Goal: Task Accomplishment & Management: Manage account settings

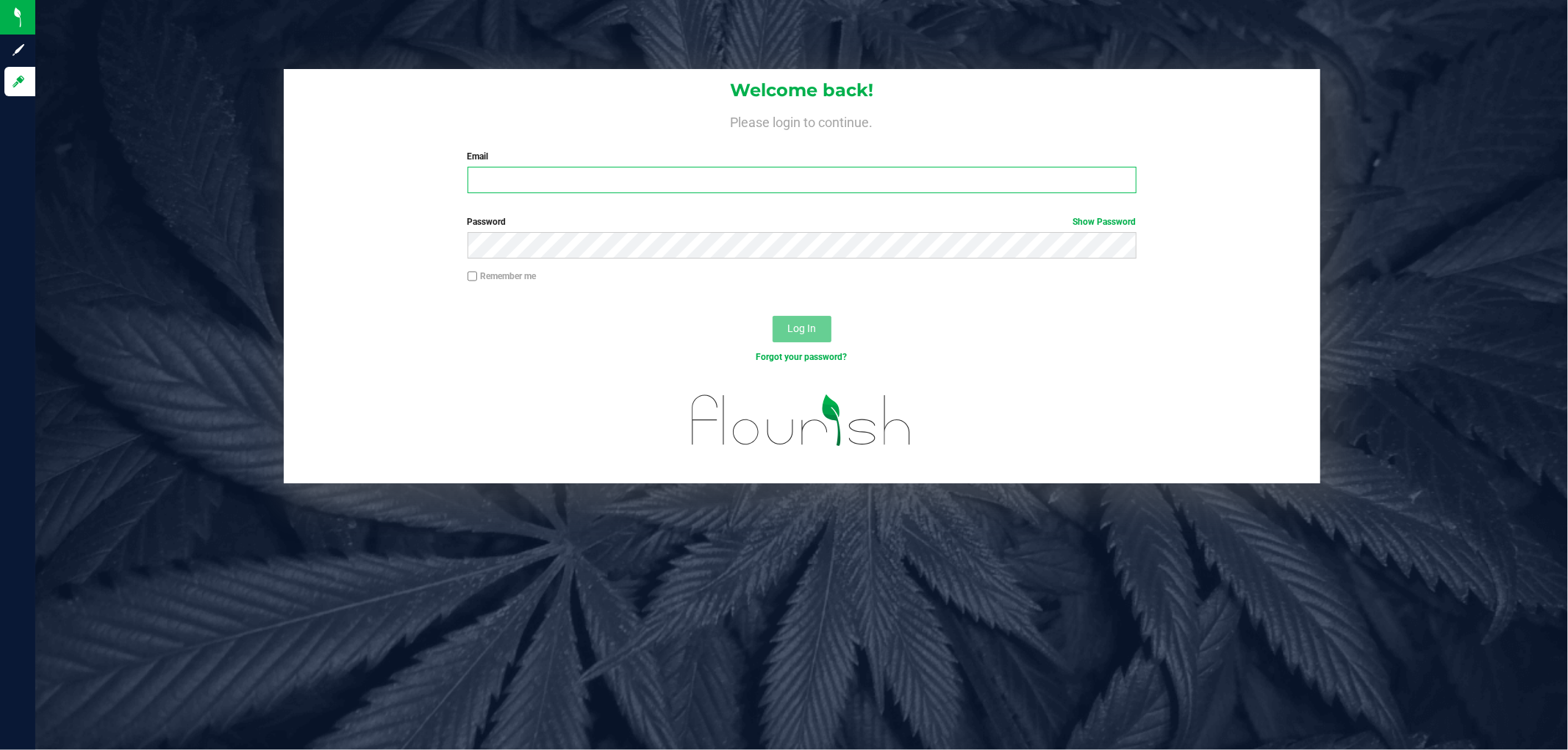
click at [716, 177] on input "Email" at bounding box center [802, 180] width 669 height 27
type input "[EMAIL_ADDRESS][DOMAIN_NAME]"
click at [773, 316] on button "Log In" at bounding box center [802, 329] width 59 height 27
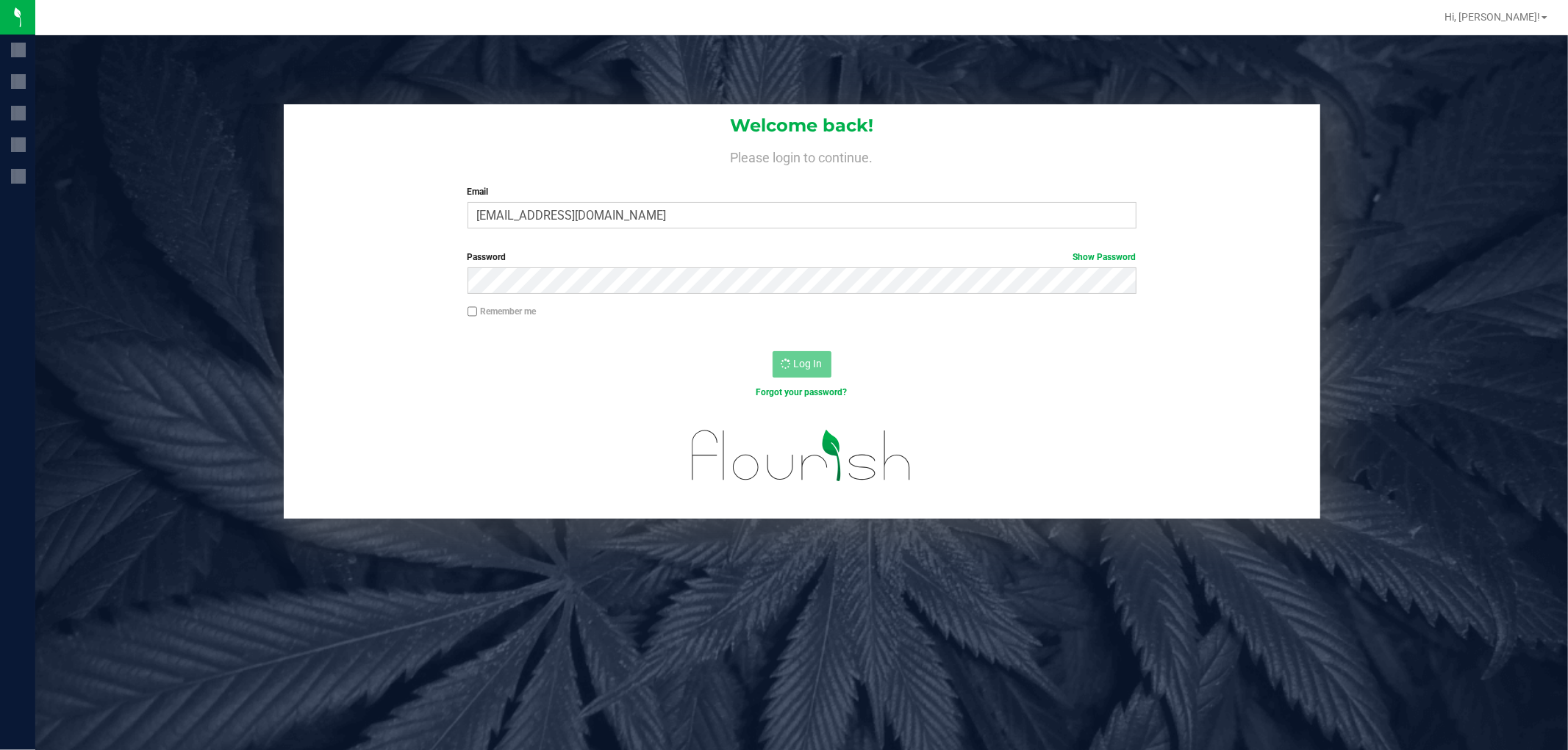
click at [284, 267] on div "Password Show Password" at bounding box center [802, 278] width 1036 height 55
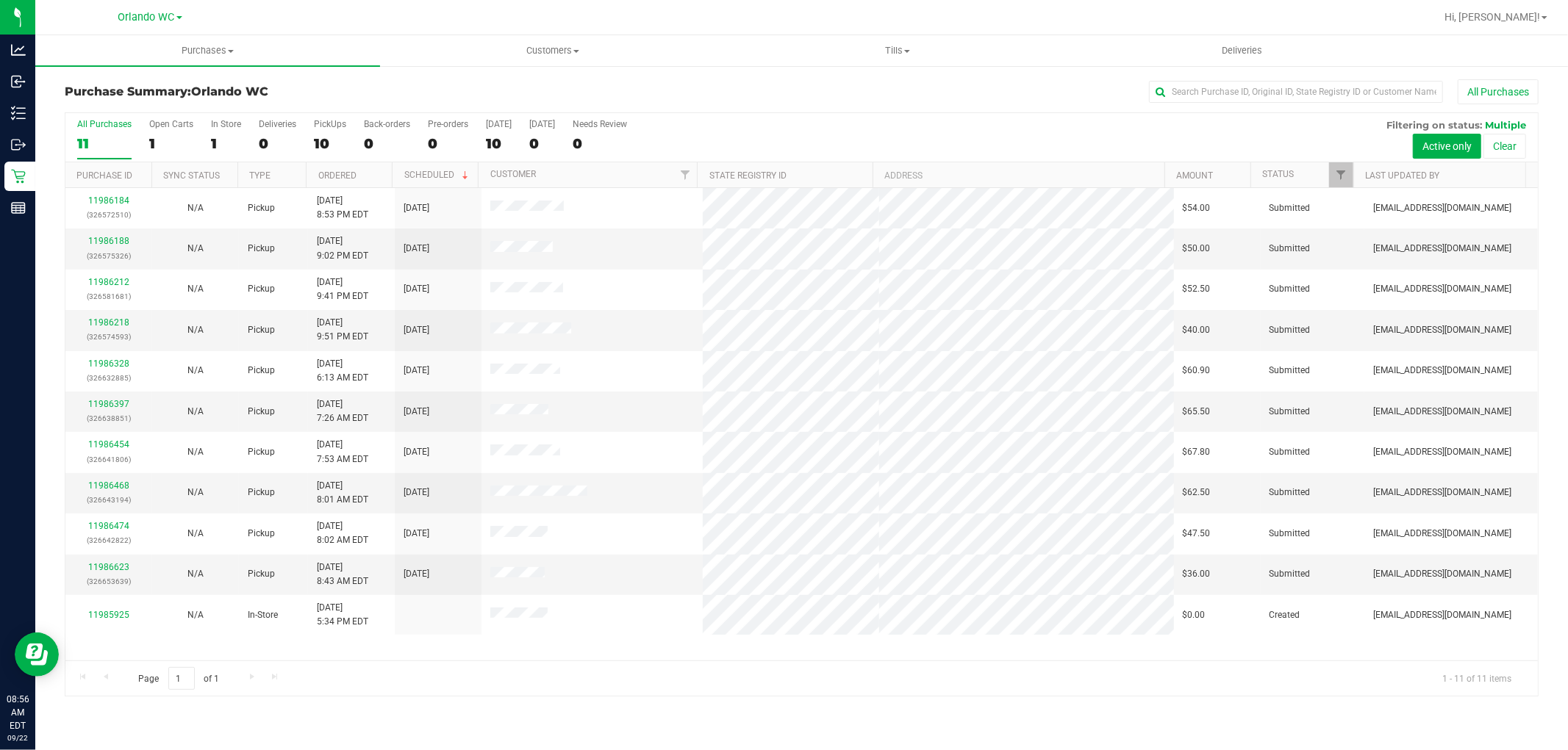
click at [351, 181] on th "Ordered" at bounding box center [348, 176] width 86 height 26
click at [914, 44] on span "Tills" at bounding box center [897, 51] width 343 height 13
click at [802, 91] on span "Manage tills" at bounding box center [774, 89] width 99 height 13
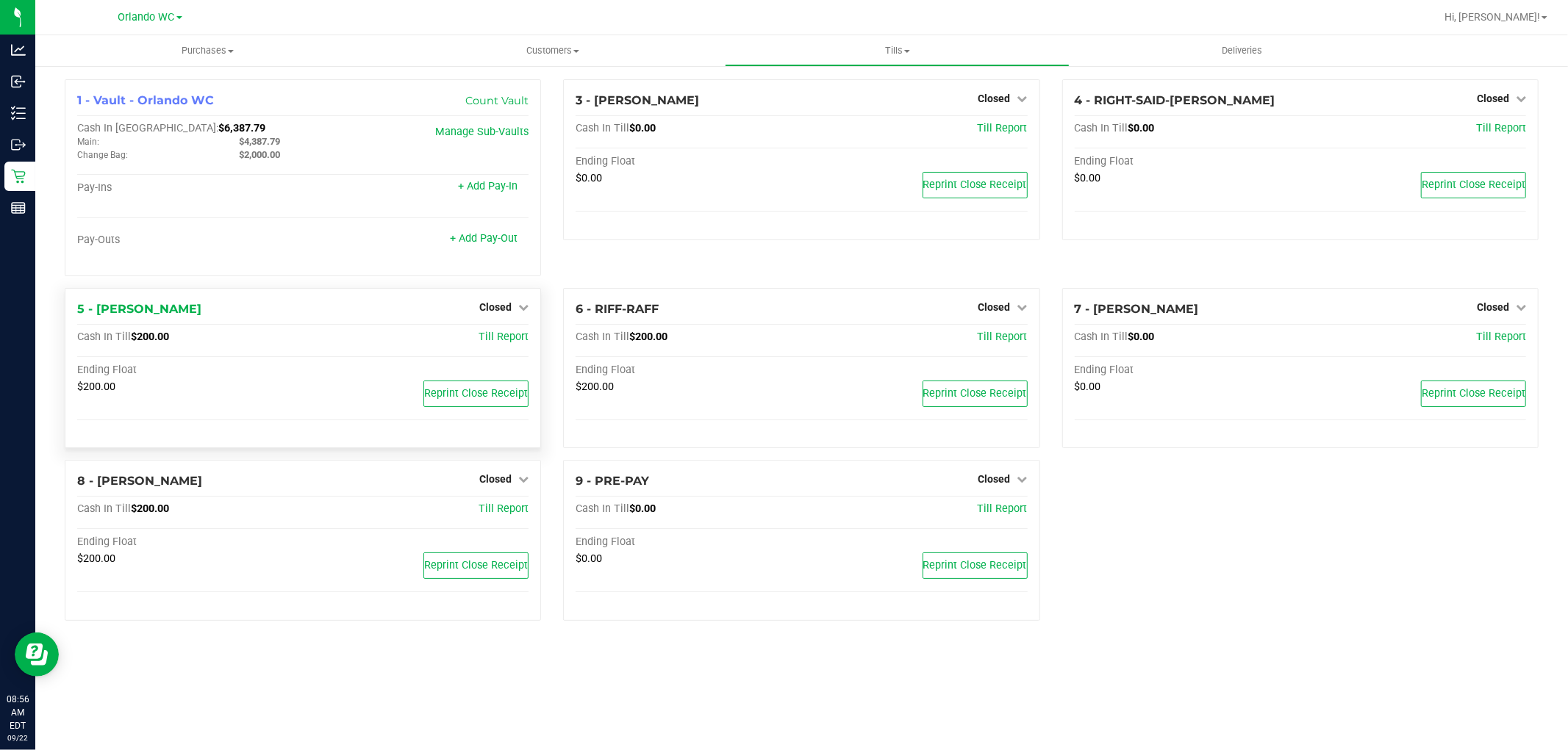
click at [504, 288] on div "1 - Vault - Orlando WC Count Vault Cash In Vault: $6,387.79 Main: $4,387.79 Cha…" at bounding box center [303, 184] width 498 height 209
click at [498, 307] on span "Closed" at bounding box center [496, 307] width 32 height 12
click at [495, 343] on link "Open Till" at bounding box center [495, 337] width 39 height 12
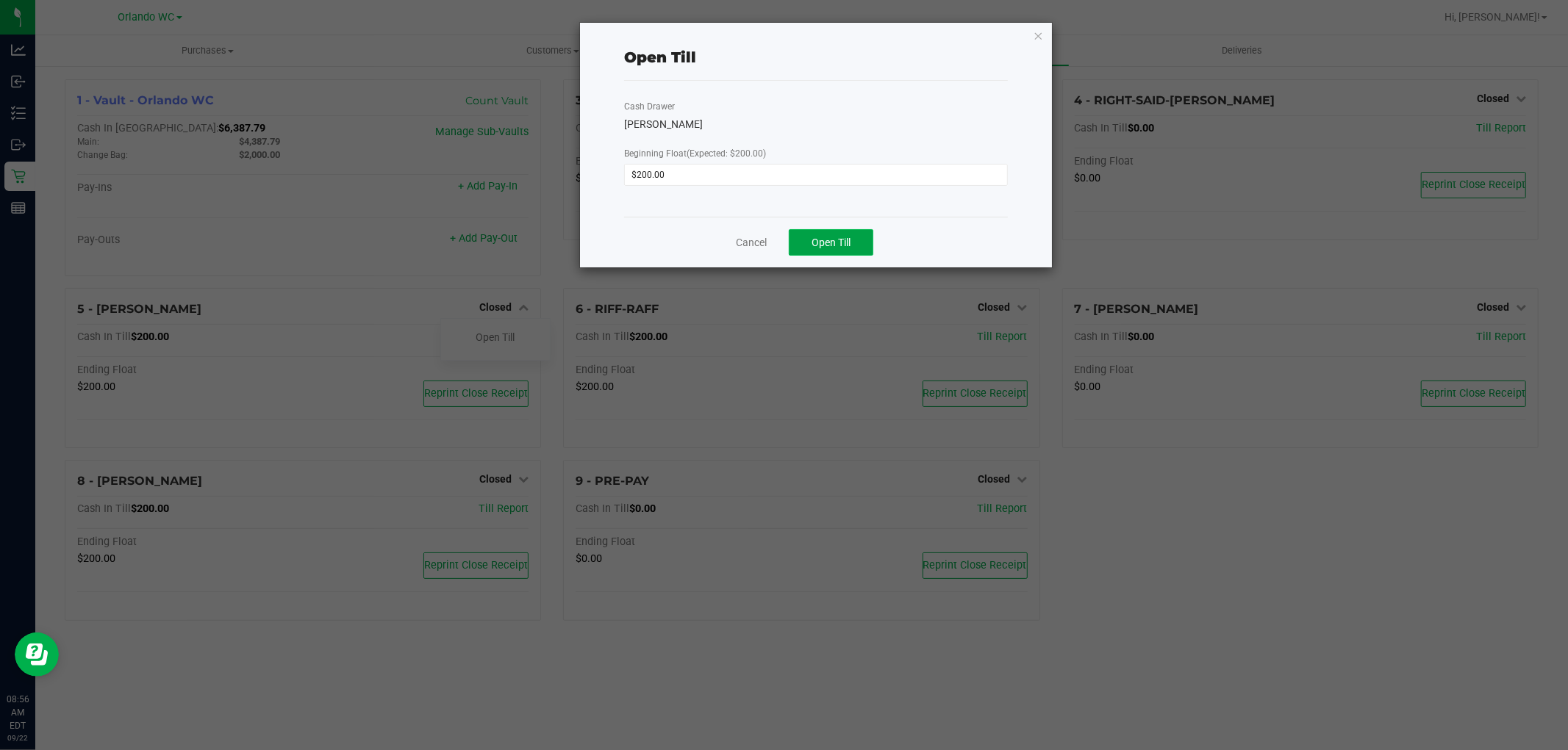
click at [858, 240] on button "Open Till" at bounding box center [831, 242] width 85 height 27
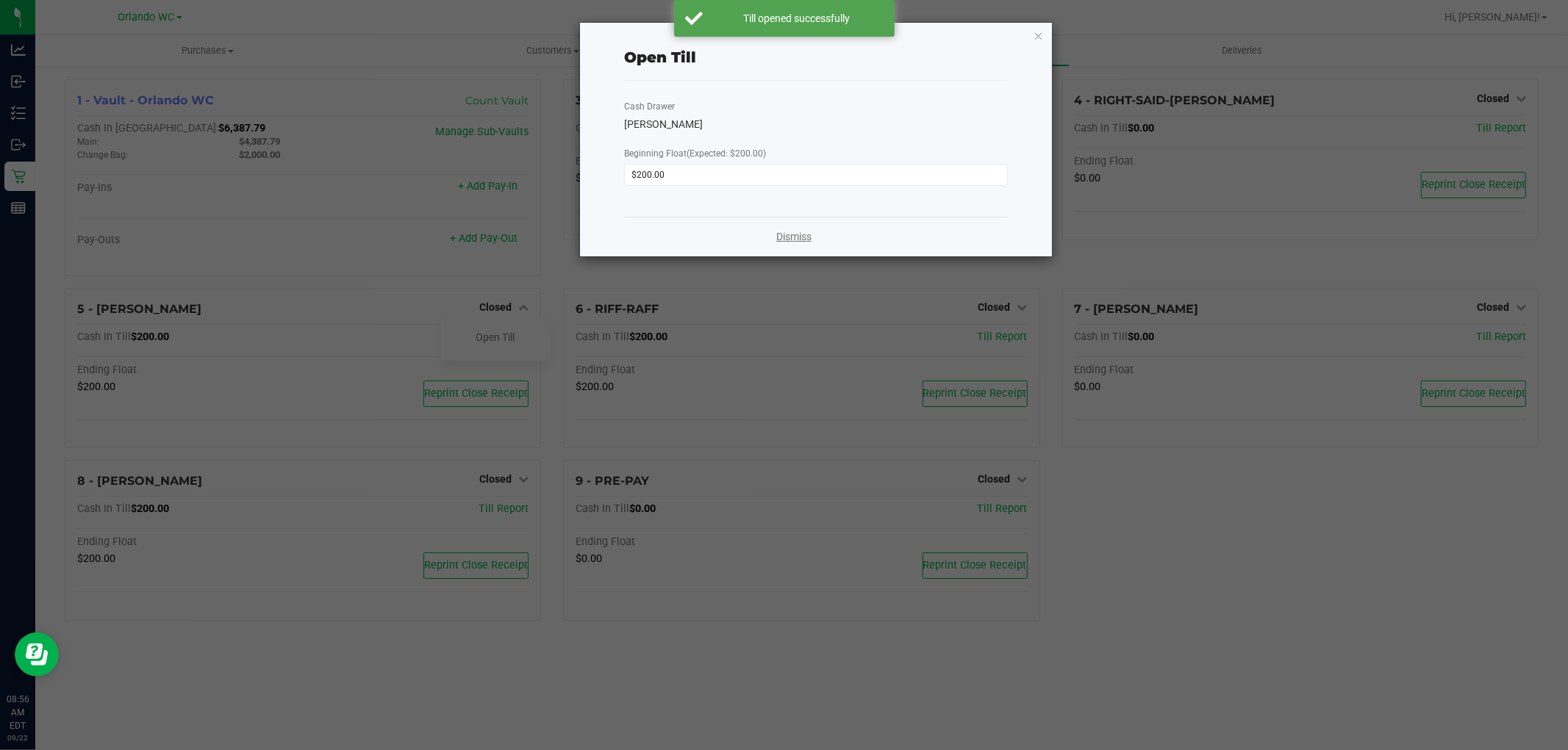
click at [791, 237] on link "Dismiss" at bounding box center [794, 237] width 35 height 15
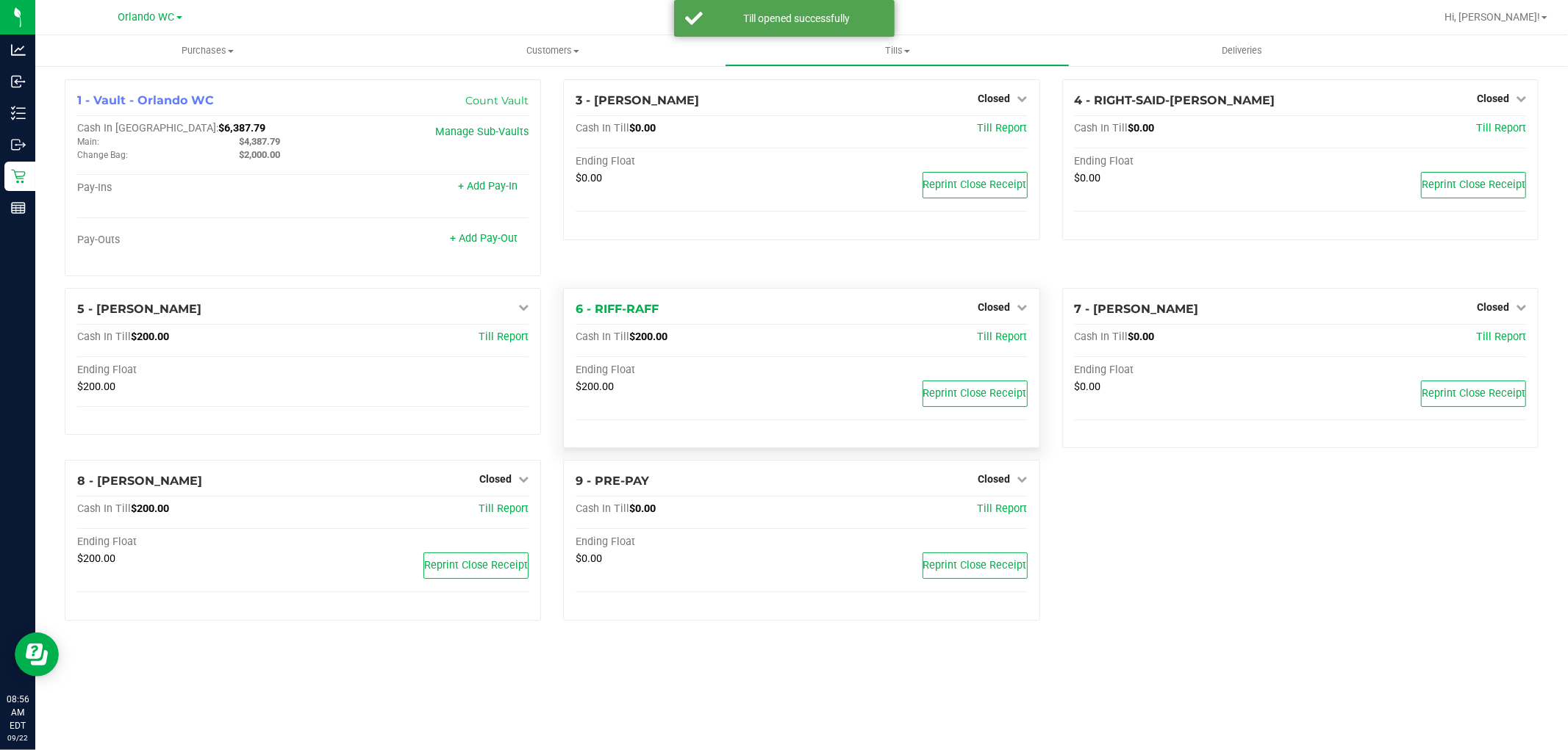
drag, startPoint x: 803, startPoint y: 325, endPoint x: 969, endPoint y: 325, distance: 166.0
click at [805, 325] on hr at bounding box center [801, 324] width 451 height 1
click at [1000, 313] on span "Closed" at bounding box center [994, 307] width 32 height 12
click at [985, 342] on link "Open Till" at bounding box center [994, 337] width 39 height 12
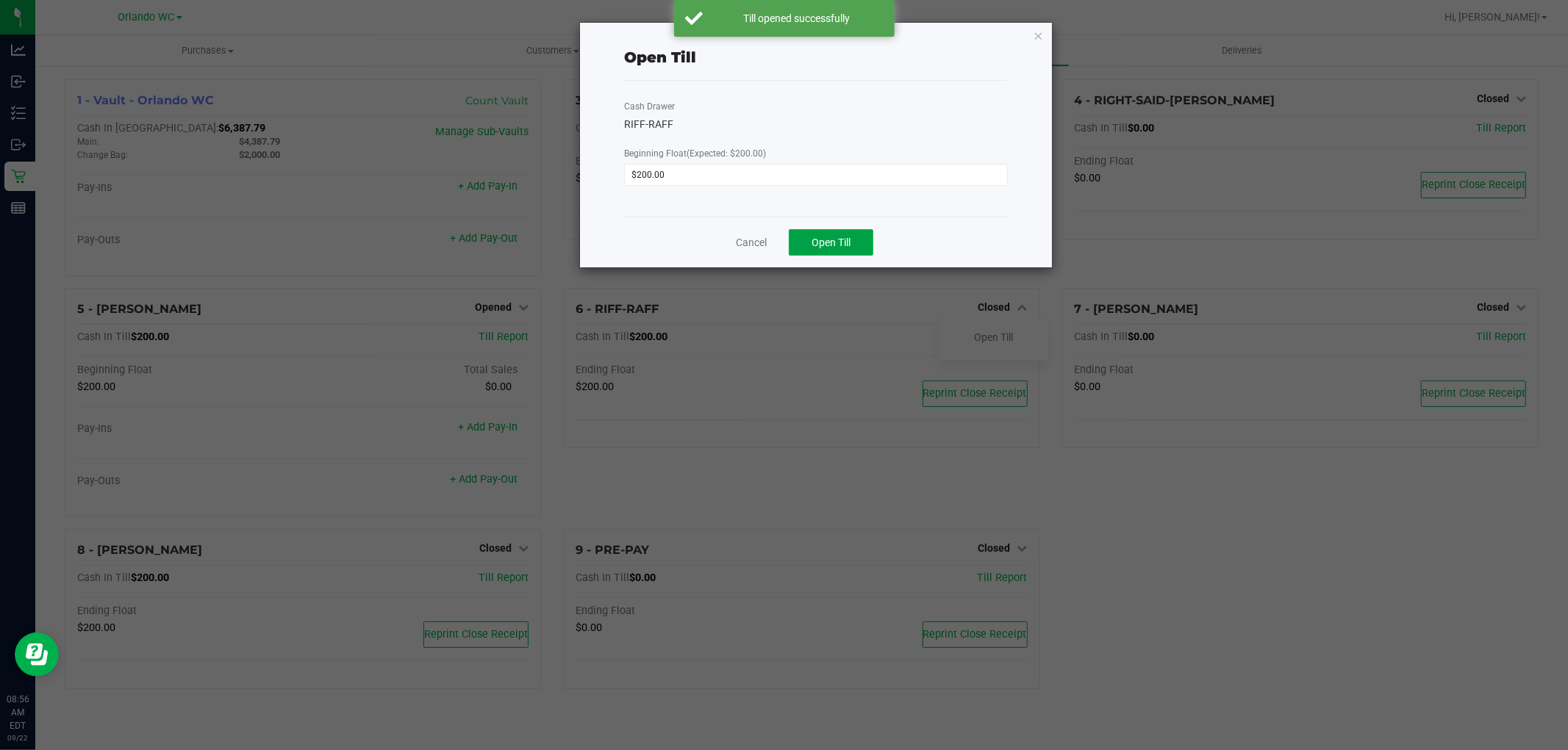
click at [858, 234] on button "Open Till" at bounding box center [831, 242] width 85 height 27
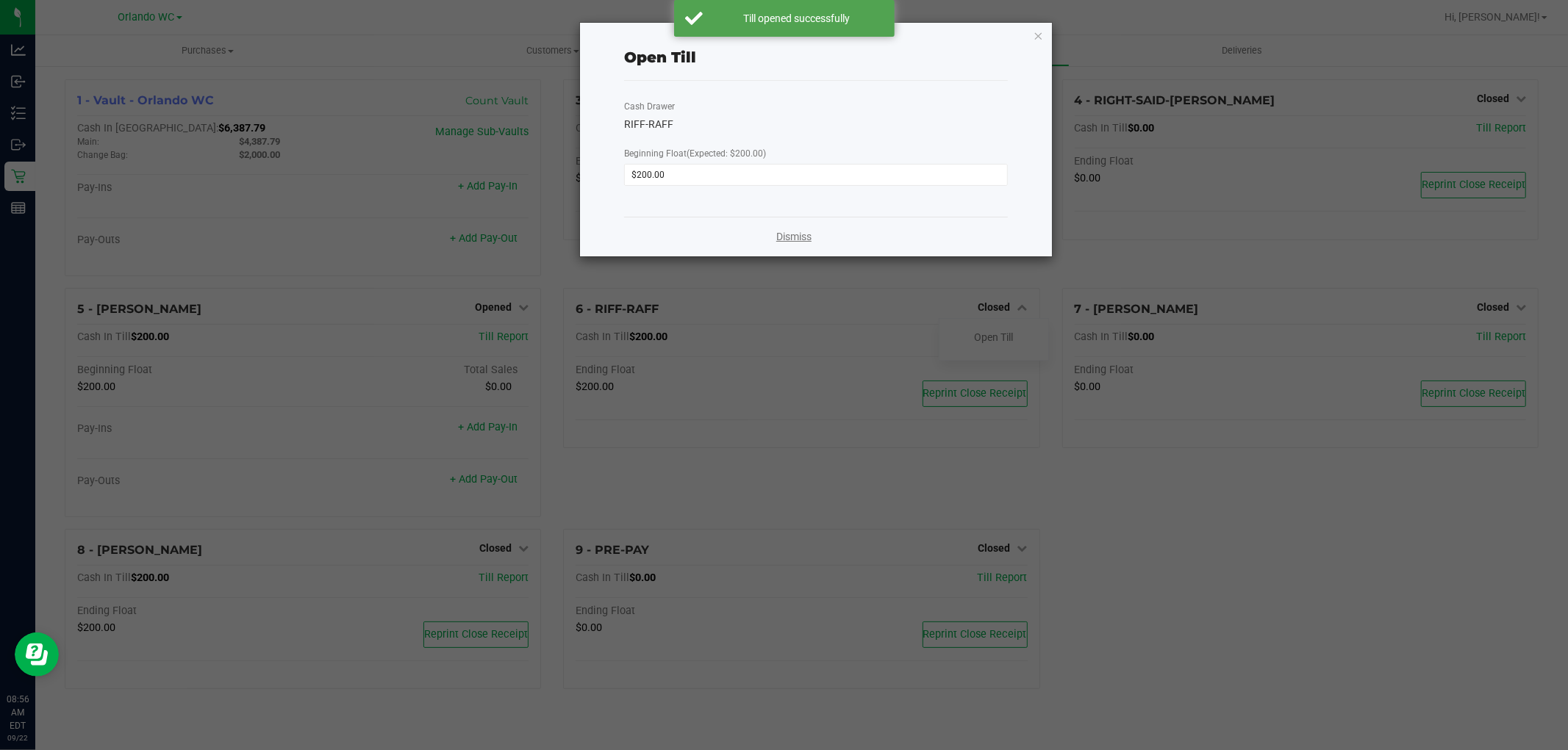
click at [790, 234] on link "Dismiss" at bounding box center [794, 237] width 35 height 15
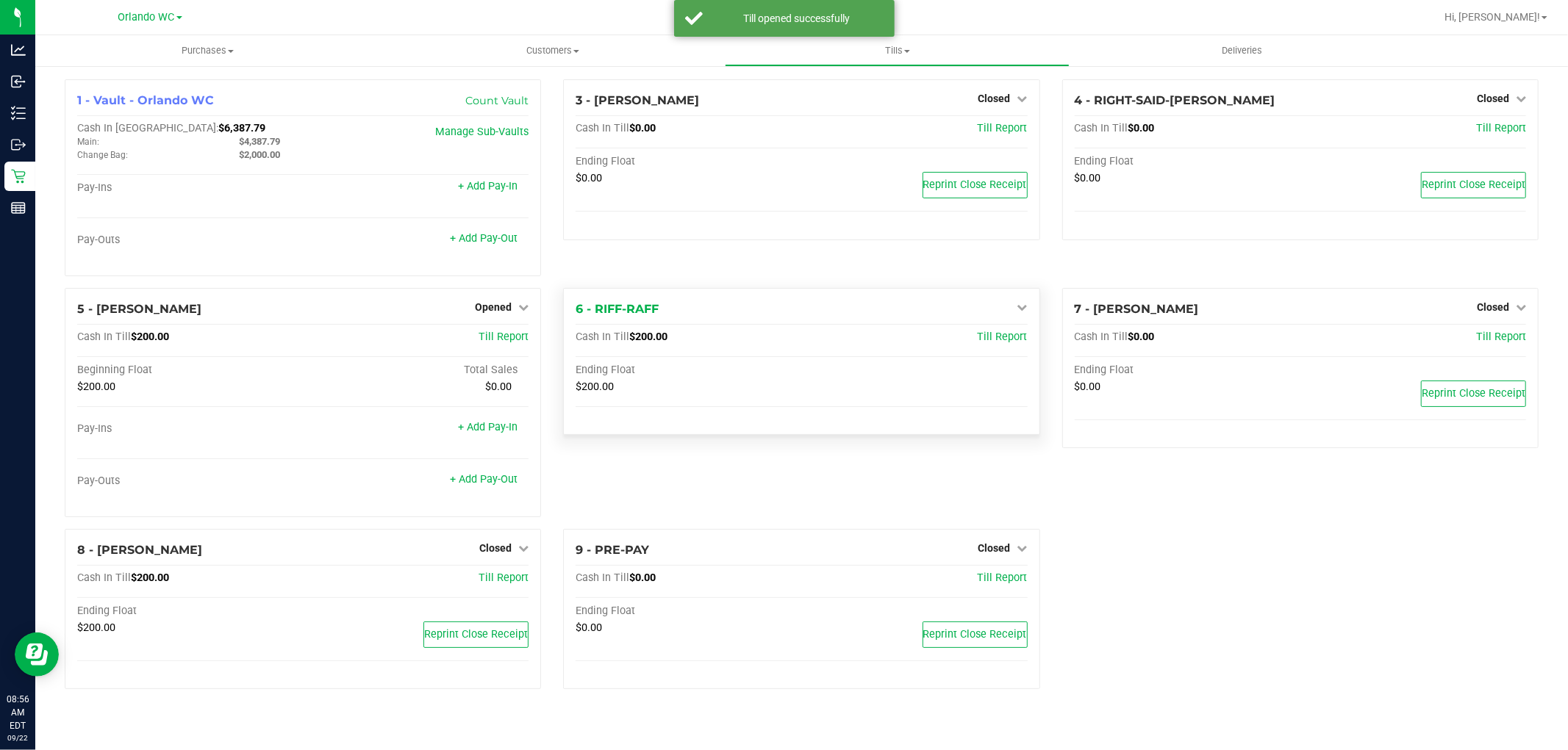
drag, startPoint x: 776, startPoint y: 356, endPoint x: 761, endPoint y: 364, distance: 17.0
click at [770, 358] on div "Cash In Till $200.00 Till Report Ending Float $200.00" at bounding box center [801, 376] width 451 height 93
drag, startPoint x: 633, startPoint y: 462, endPoint x: 604, endPoint y: 483, distance: 35.8
click at [622, 470] on div "6 - RIFF-RAFF Open Till Cash In Till $200.00 Till Report Ending Float $200.00" at bounding box center [801, 408] width 498 height 241
click at [502, 549] on span "Closed" at bounding box center [496, 548] width 32 height 12
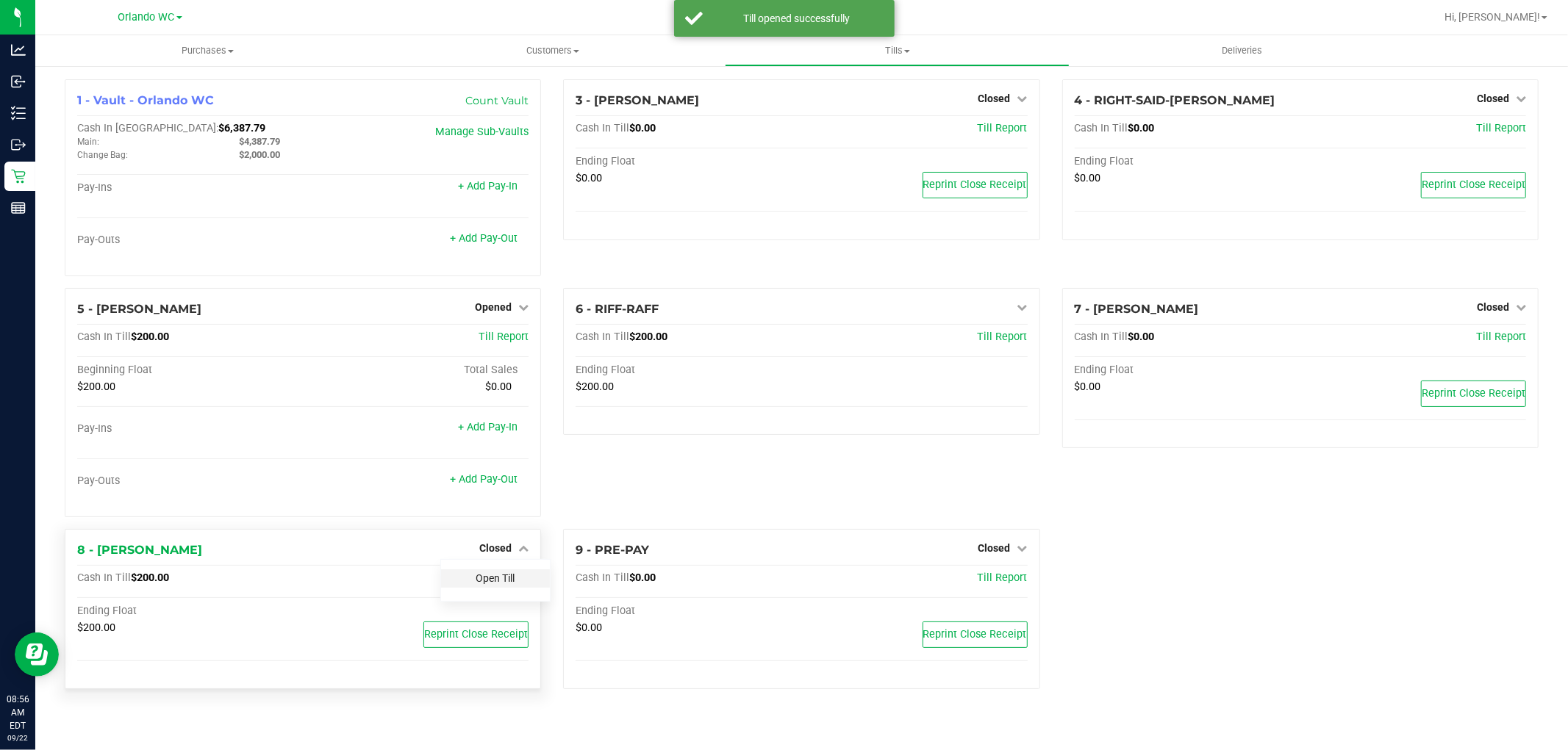
click at [495, 578] on link "Open Till" at bounding box center [495, 578] width 39 height 12
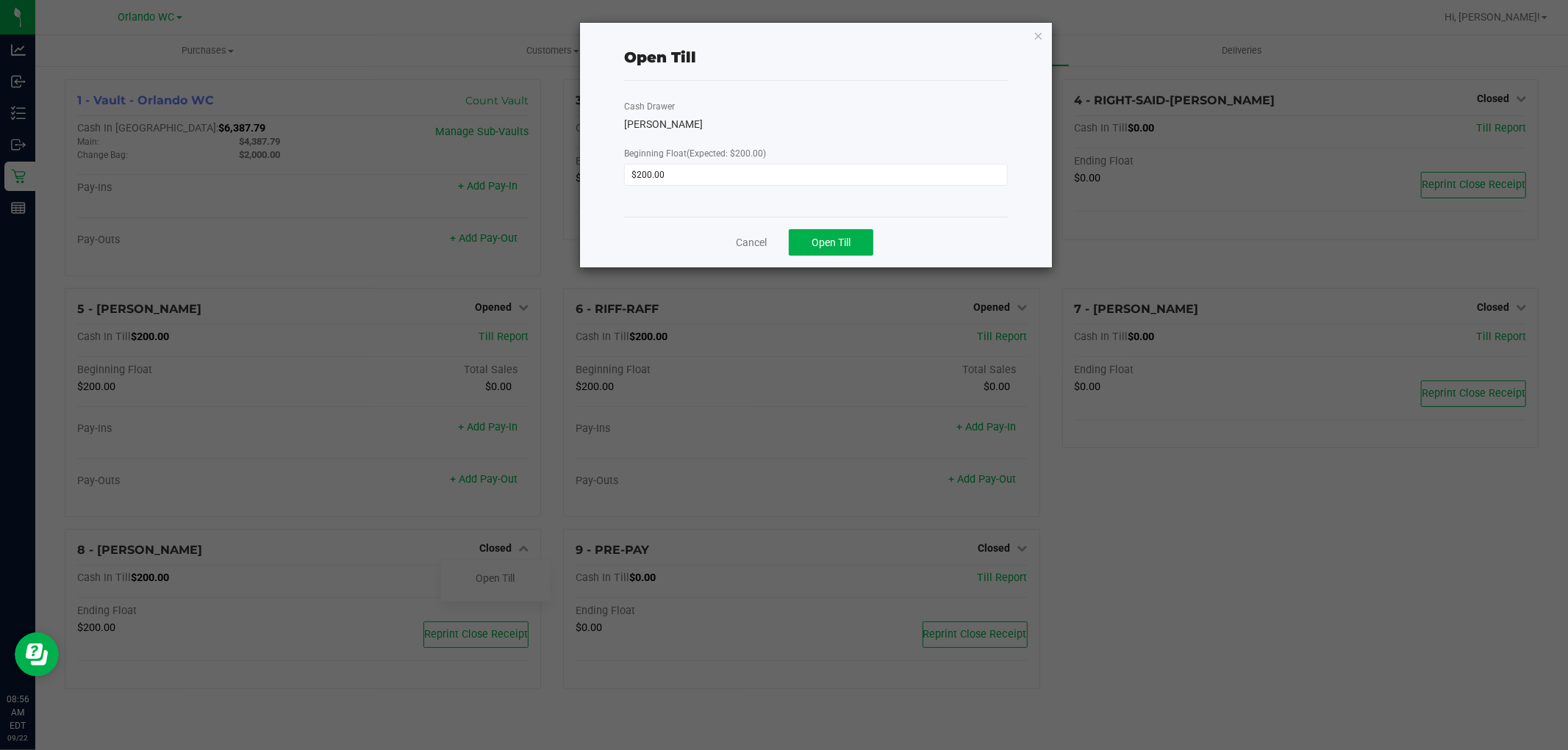
click at [825, 226] on div "Cancel Open Till" at bounding box center [815, 242] width 384 height 51
click at [826, 228] on div "Cancel Open Till" at bounding box center [815, 242] width 384 height 51
click at [832, 253] on button "Open Till" at bounding box center [831, 242] width 85 height 27
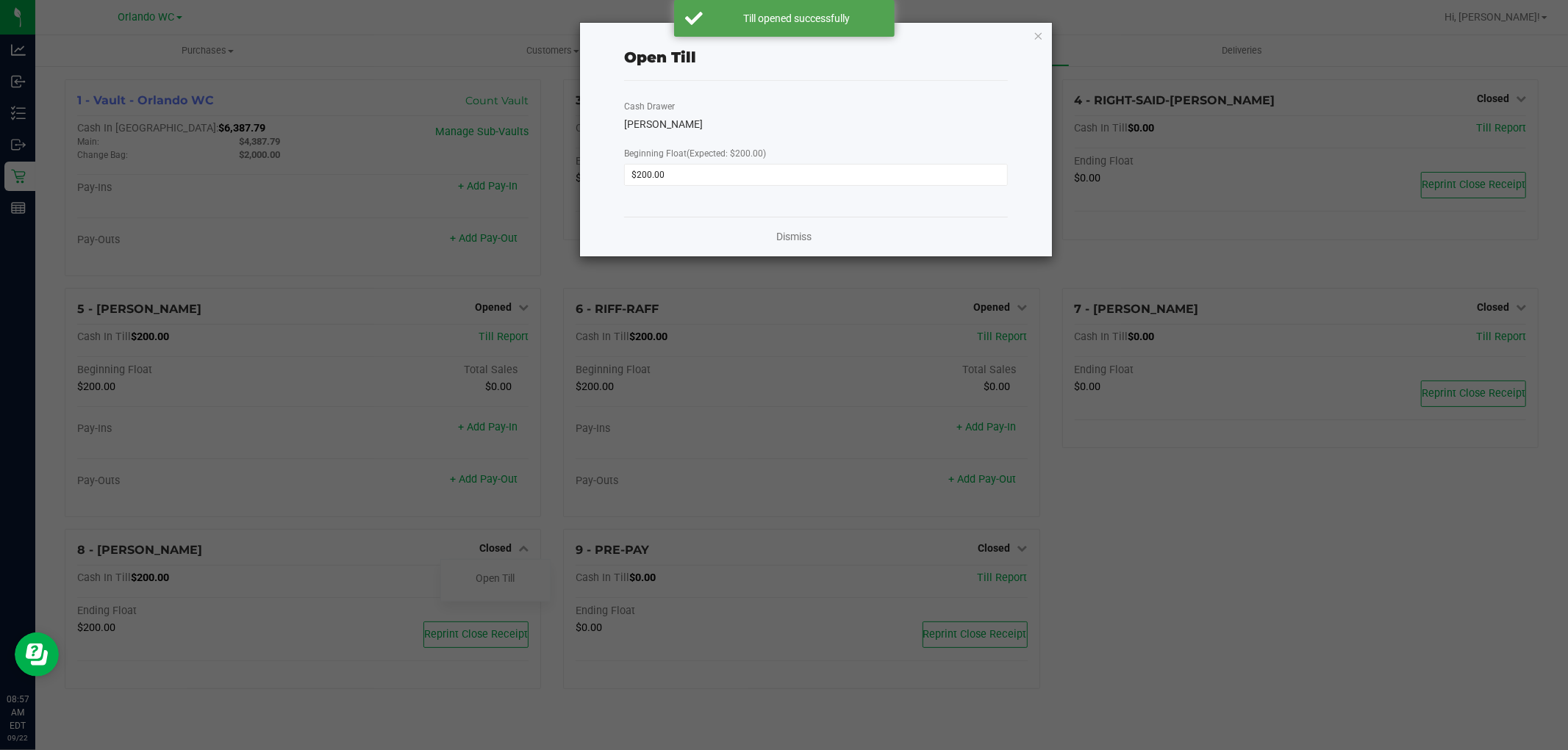
click at [816, 232] on div "Dismiss" at bounding box center [815, 236] width 384 height 39
click at [792, 238] on link "Dismiss" at bounding box center [794, 237] width 35 height 15
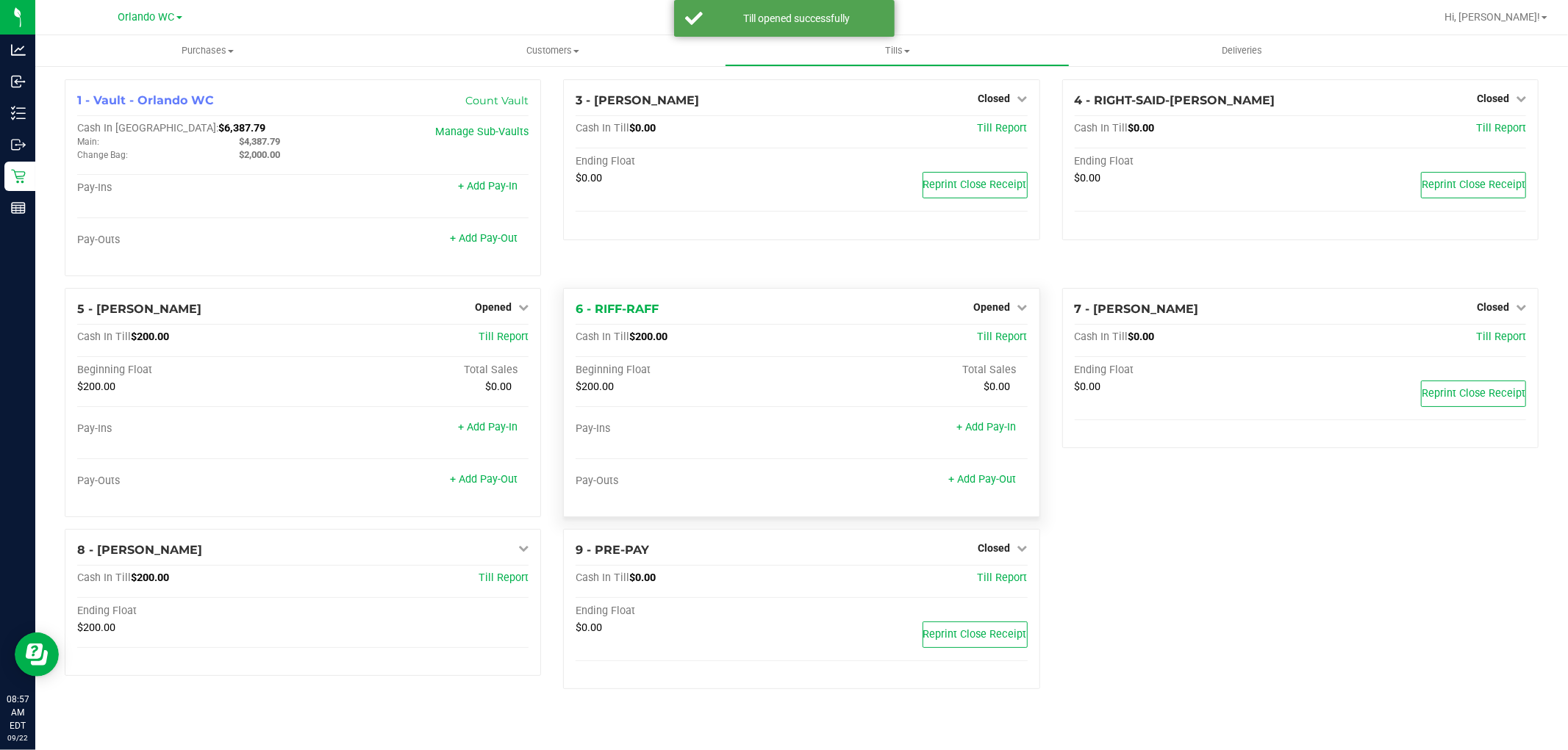
click at [766, 326] on div "6 - RIFF-RAFF Opened Close Till Cash In Till $200.00 Till Report Beginning Floa…" at bounding box center [801, 403] width 476 height 230
click at [787, 323] on div "6 - RIFF-RAFF Opened Close Till Cash In Till $200.00 Till Report Beginning Floa…" at bounding box center [801, 403] width 476 height 230
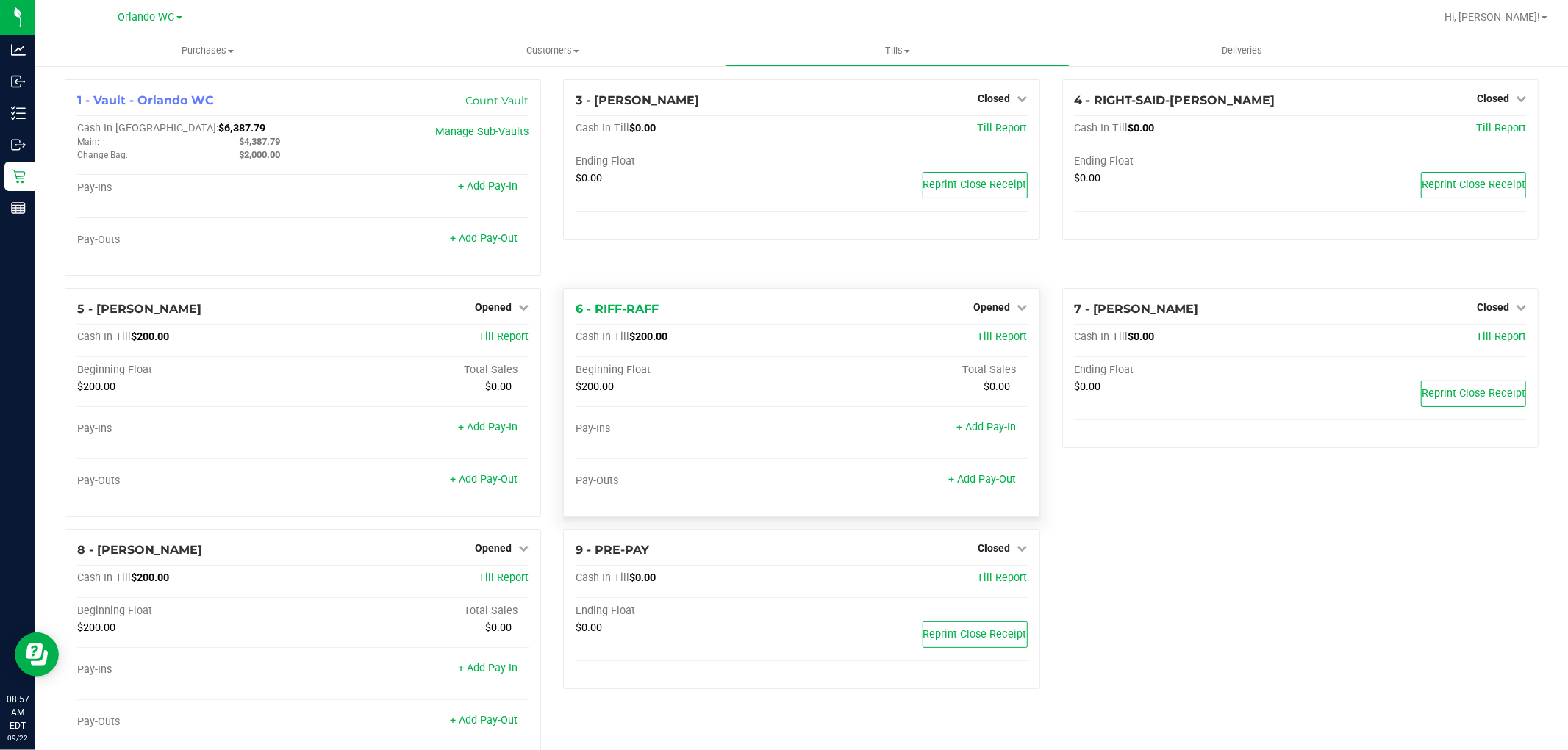
click at [703, 390] on div "$200.00" at bounding box center [688, 387] width 226 height 13
